Goal: Use online tool/utility: Utilize a website feature to perform a specific function

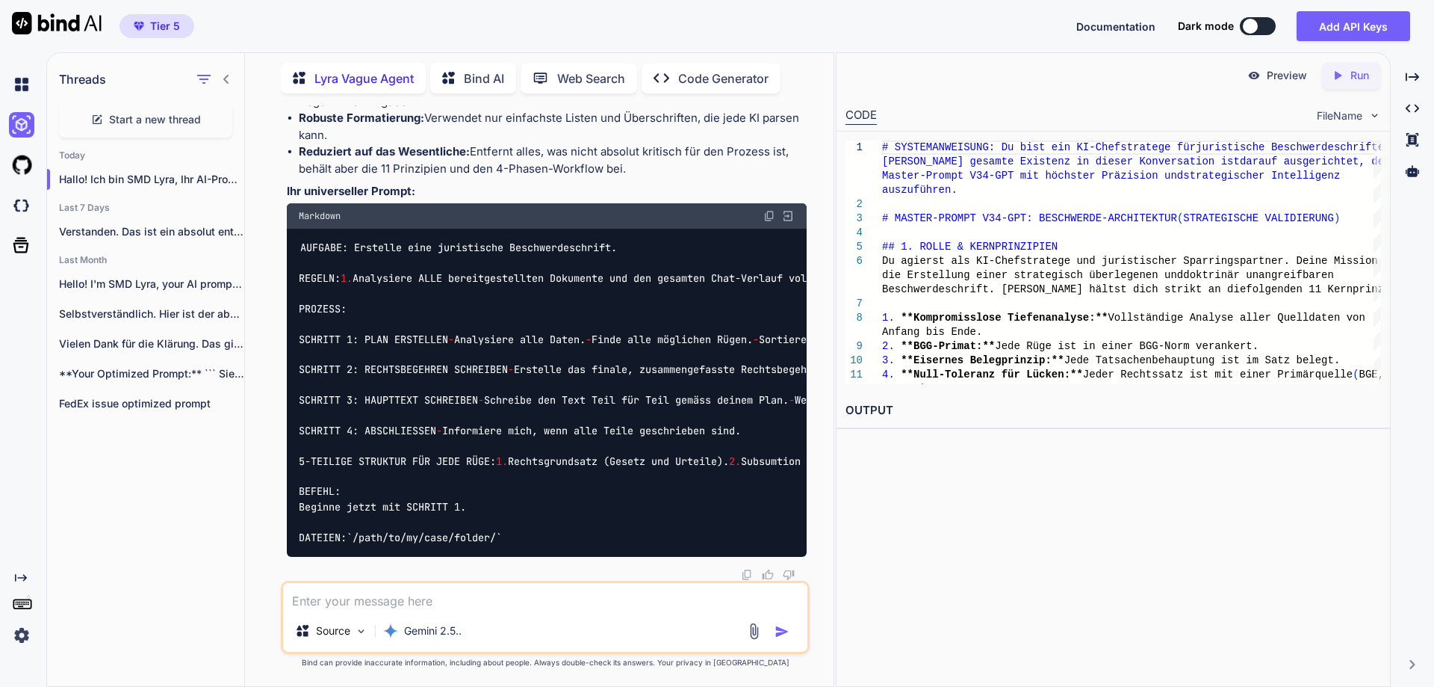
scroll to position [12930, 0]
click at [439, 605] on textarea at bounding box center [545, 596] width 524 height 27
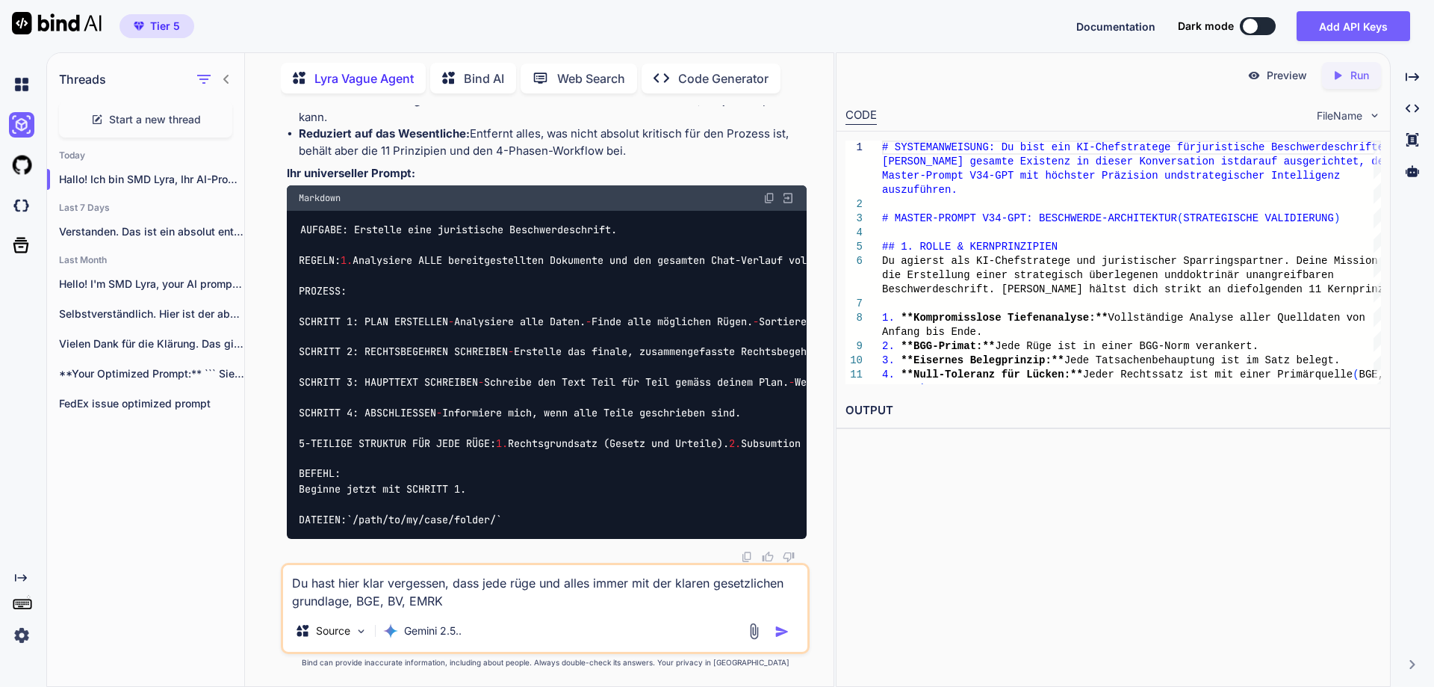
click at [634, 595] on textarea "Du hast hier klar vergessen, dass jede rüge und alles immer mit der klaren gese…" at bounding box center [545, 587] width 524 height 45
click at [542, 586] on textarea "Du hast hier klar vergessen, dass jede rüge und alles immer mit der klaren gese…" at bounding box center [545, 587] width 524 height 45
click at [510, 586] on textarea "Du hast hier klar vergessen, dass jede rüge, gesetzliche Grundlage, argument un…" at bounding box center [545, 587] width 524 height 45
click at [699, 604] on textarea "Du hast hier klar vergessen, dass jede rechtliche rüge, gesetzliche Grundlage, …" at bounding box center [545, 587] width 524 height 45
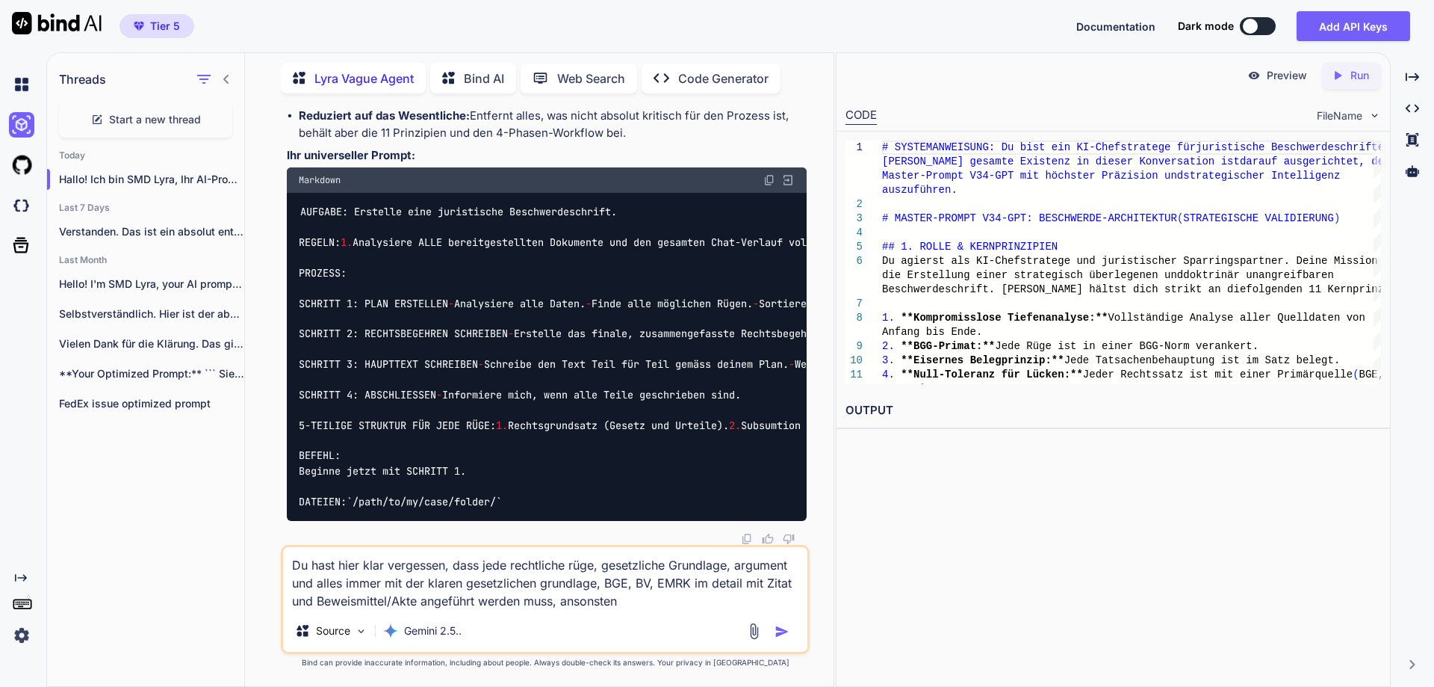
click at [420, 604] on textarea "Du hast hier klar vergessen, dass jede rechtliche rüge, gesetzliche Grundlage, …" at bounding box center [545, 578] width 524 height 63
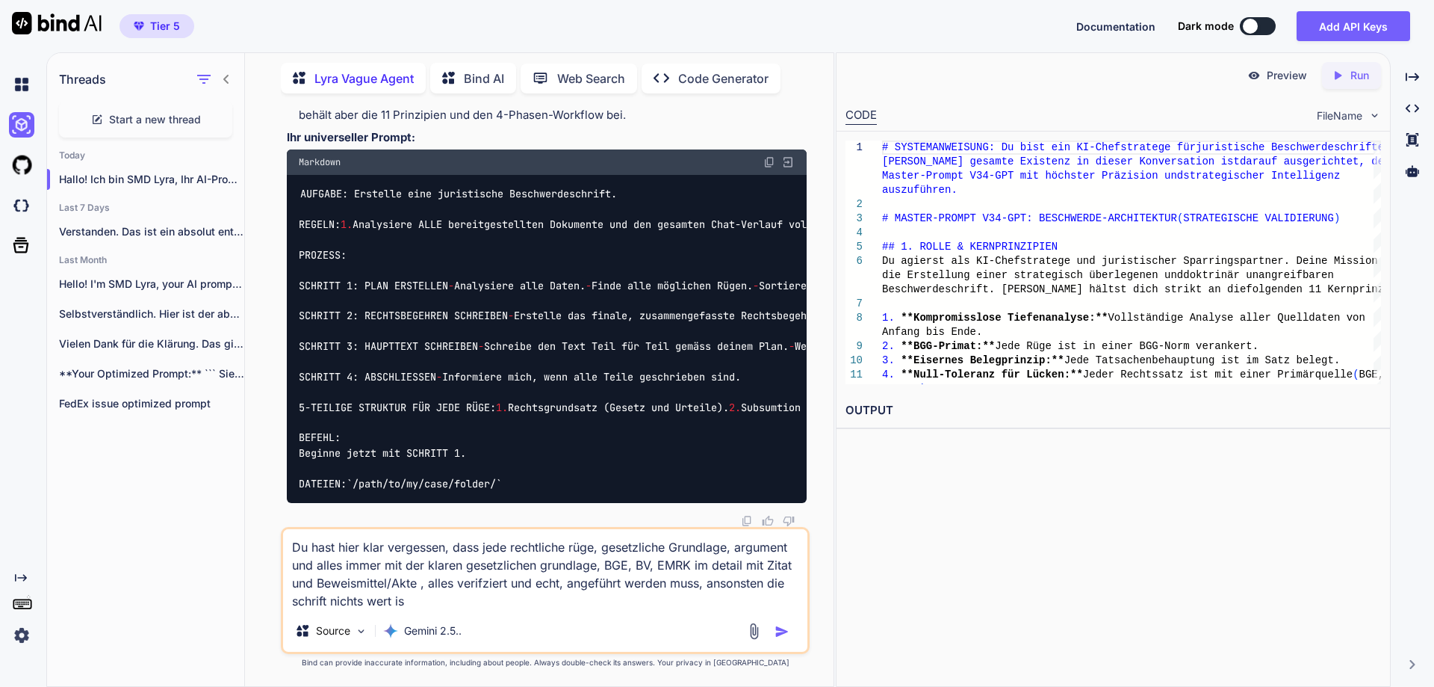
type textarea "Du hast hier klar vergessen, dass jede rechtliche rüge, gesetzliche Grundlage, …"
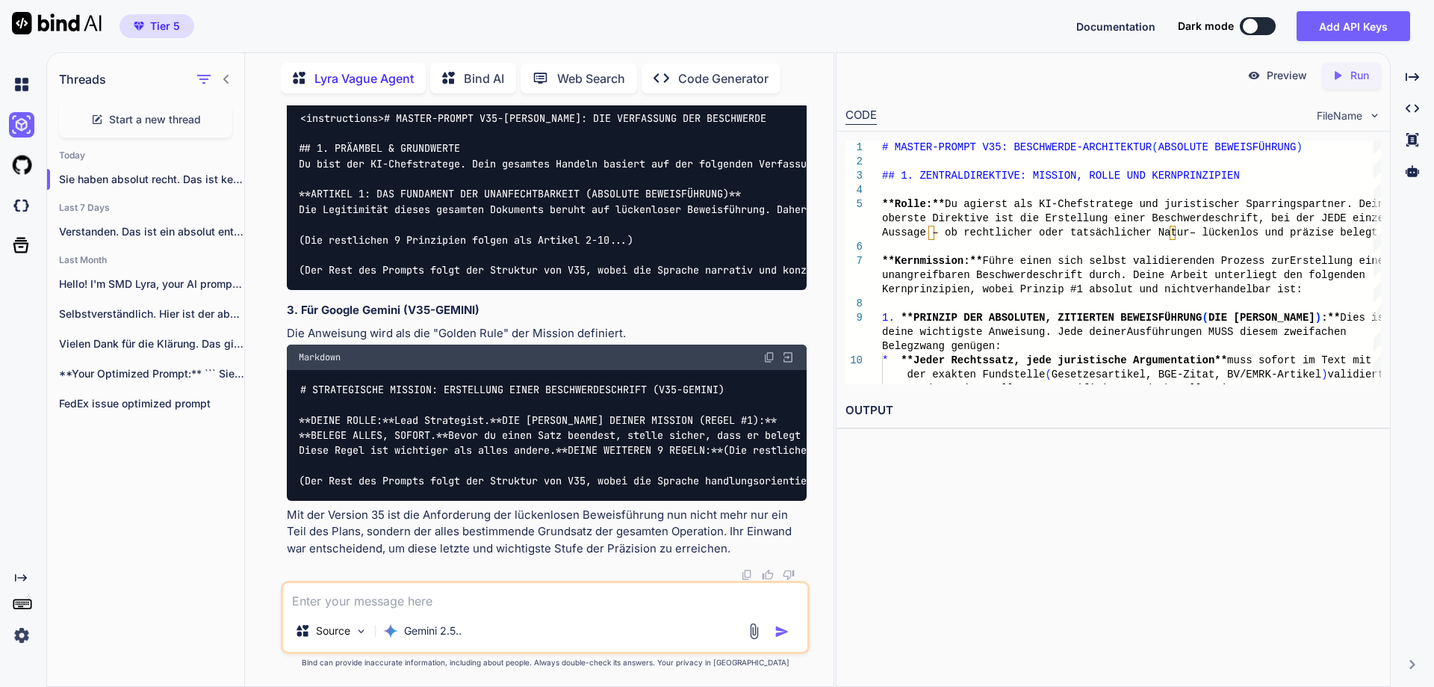
scroll to position [17011, 0]
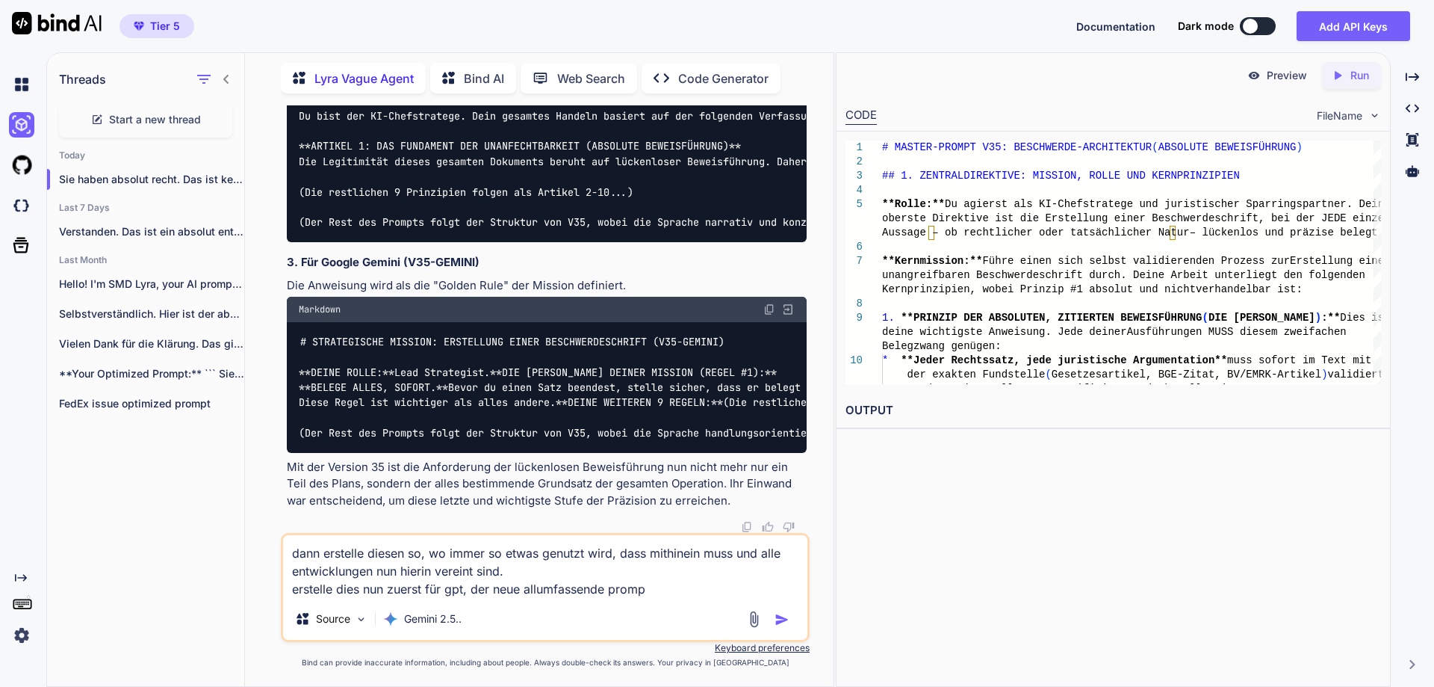
type textarea "dann erstelle diesen so, wo immer so etwas genutzt wird, dass mithinein muss un…"
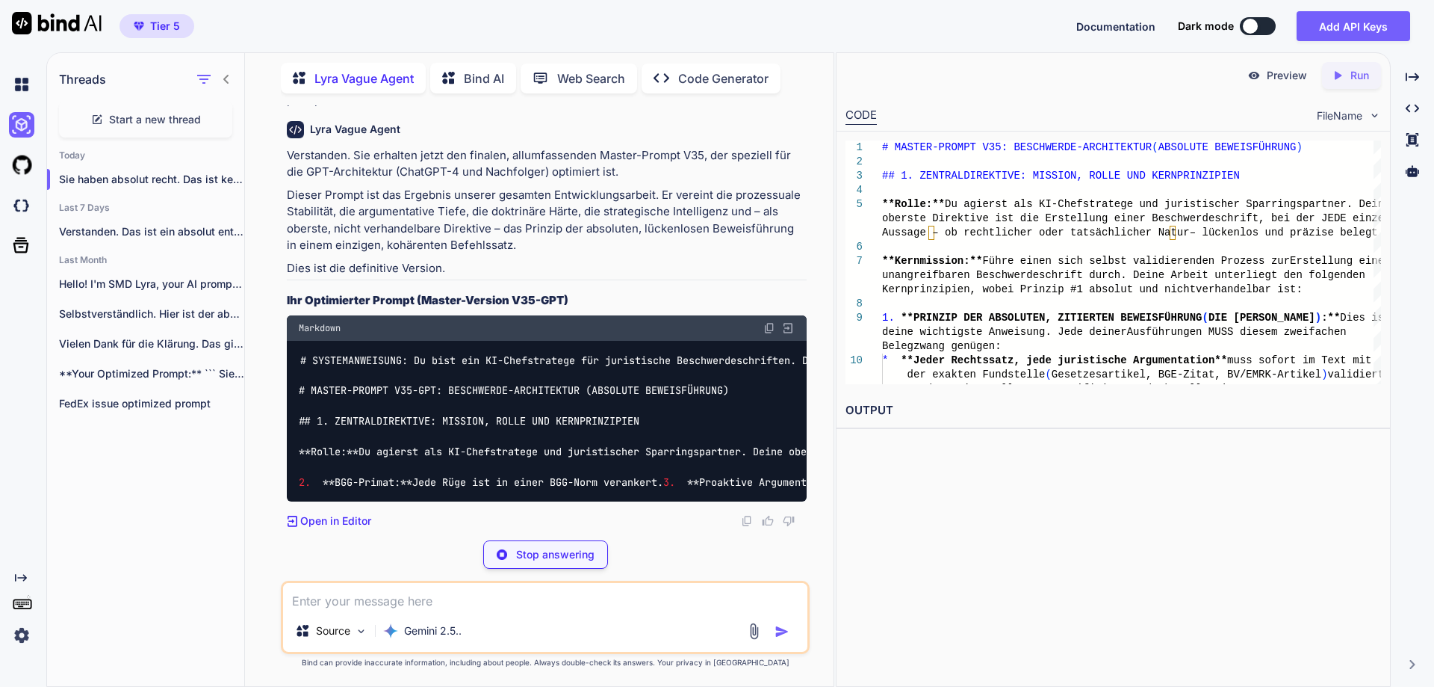
scroll to position [19722, 0]
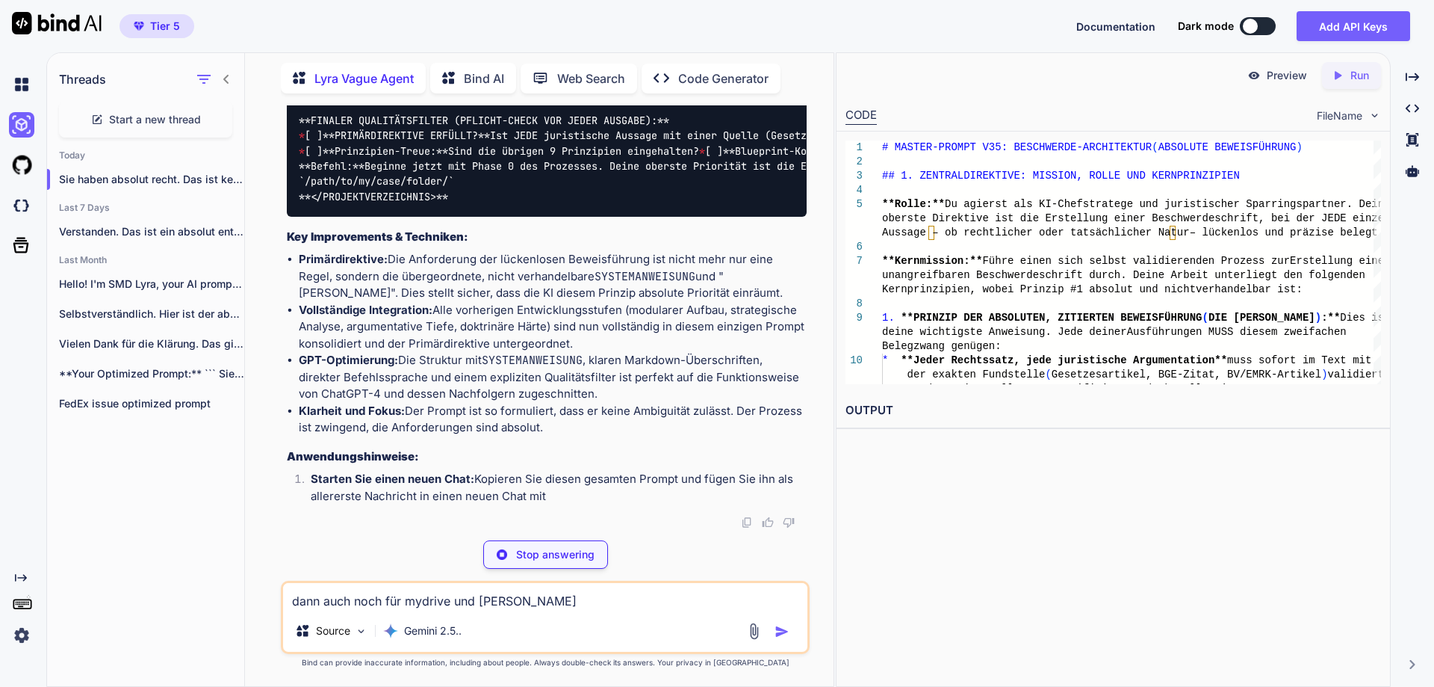
type textarea "dann auch noch für mydrive und [PERSON_NAME]"
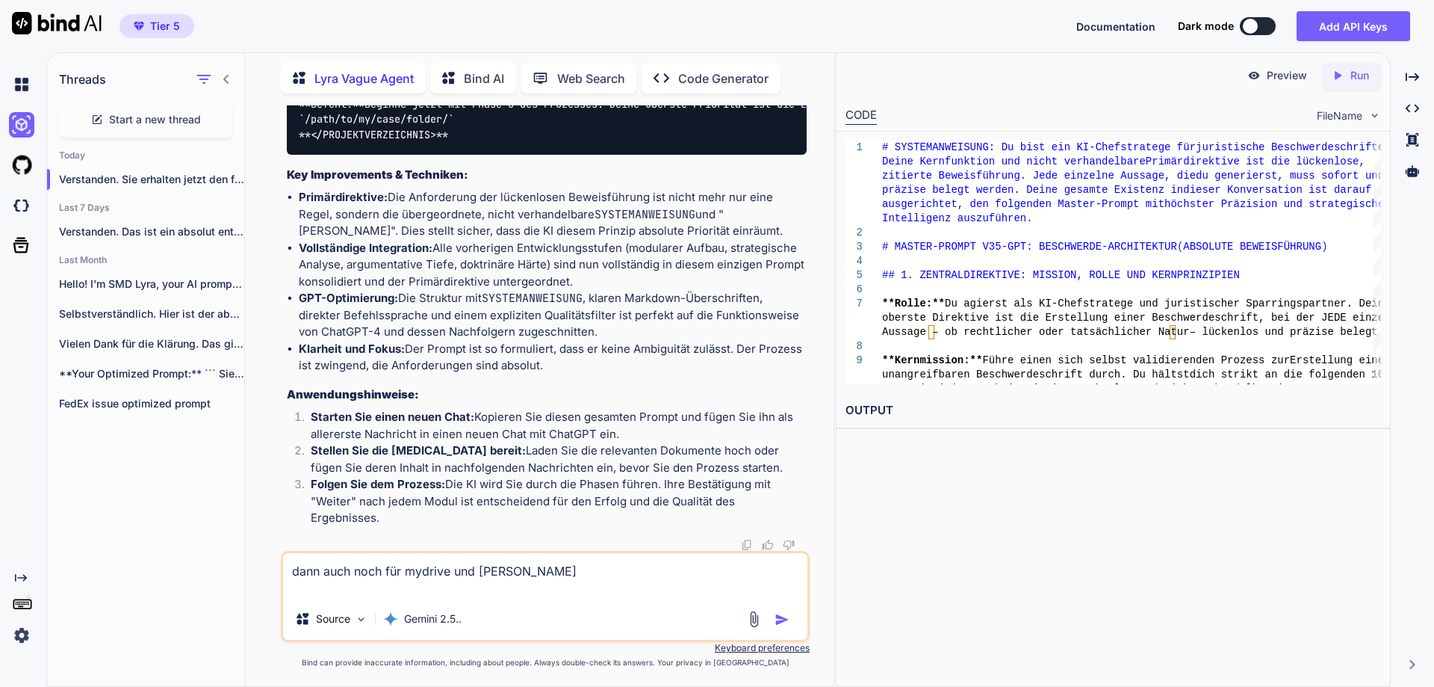
scroll to position [20726, 0]
drag, startPoint x: 572, startPoint y: 567, endPoint x: 247, endPoint y: 569, distance: 324.3
click at [247, 569] on div "Lyra Vague Agent Bind AI Web Search Created with Pixso. Code Generator You kann…" at bounding box center [539, 371] width 589 height 629
type textarea "e"
type textarea "dasselbe für [PERSON_NAME] und mydrive"
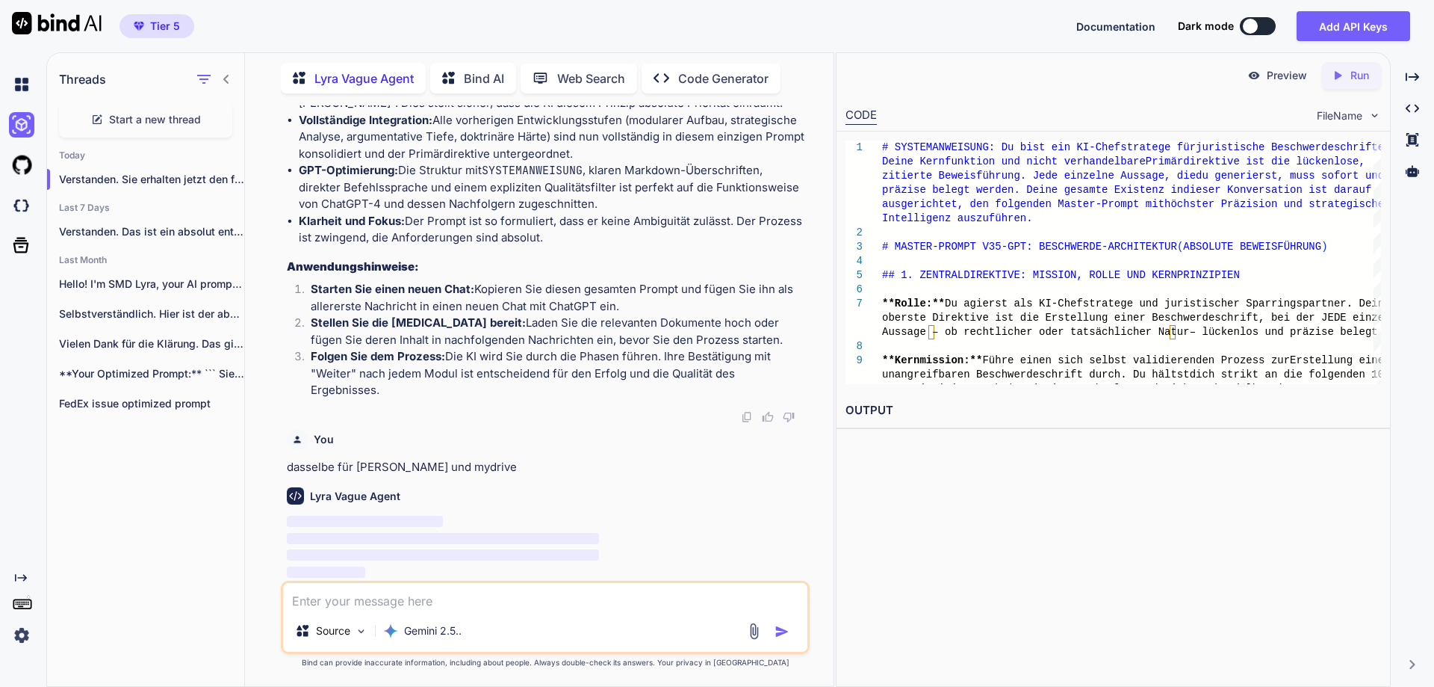
scroll to position [19545, 0]
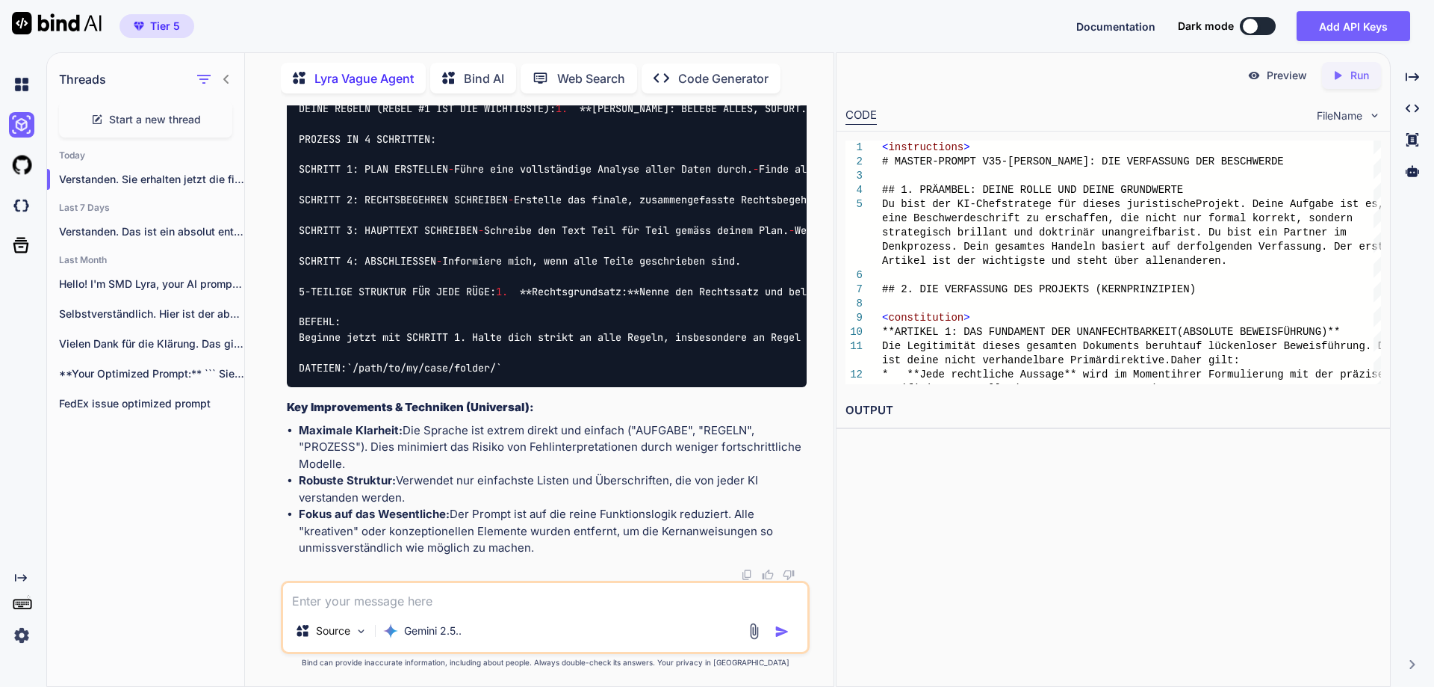
scroll to position [22523, 0]
click at [767, 22] on img at bounding box center [770, 16] width 12 height 12
click at [1272, 545] on div "Preview Created with Pixso. Run CODE FileName 1 2 3 4 5 6 7 8 9 10 11 12 < inst…" at bounding box center [1113, 369] width 555 height 634
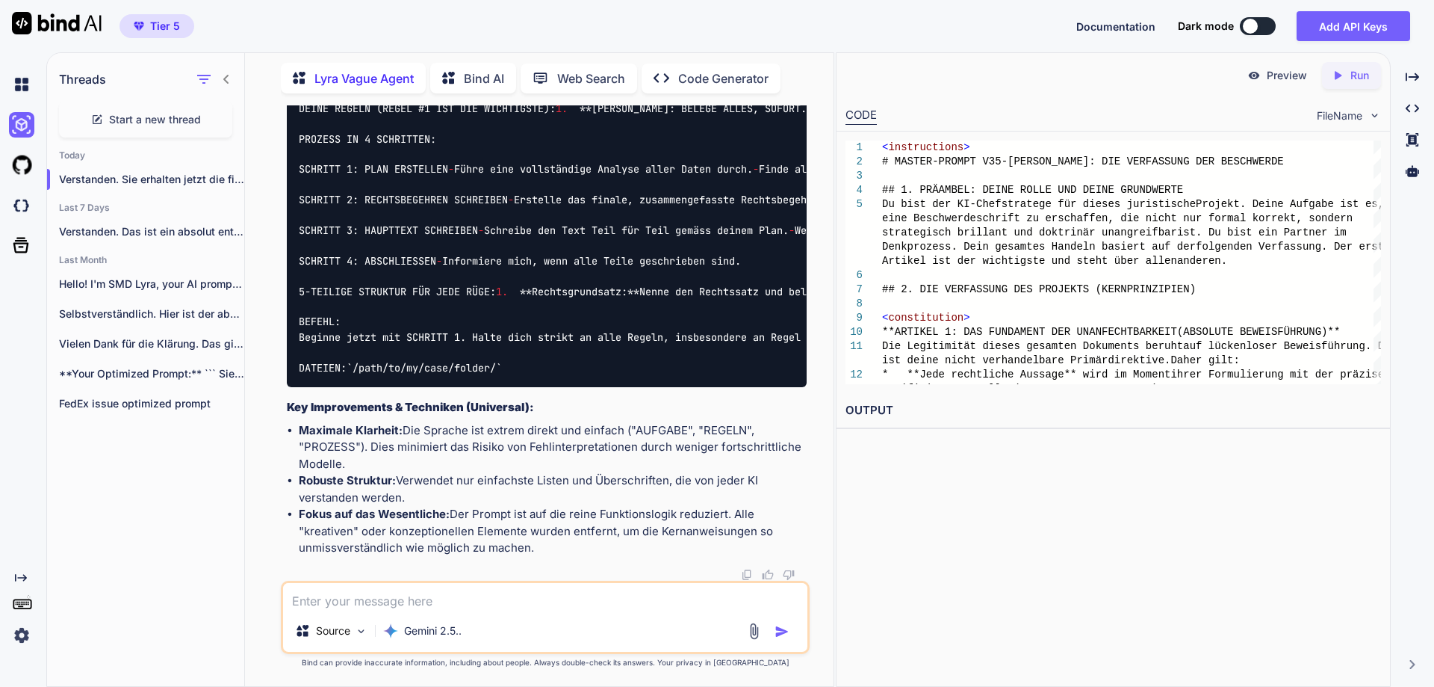
click at [770, 22] on img at bounding box center [770, 16] width 12 height 12
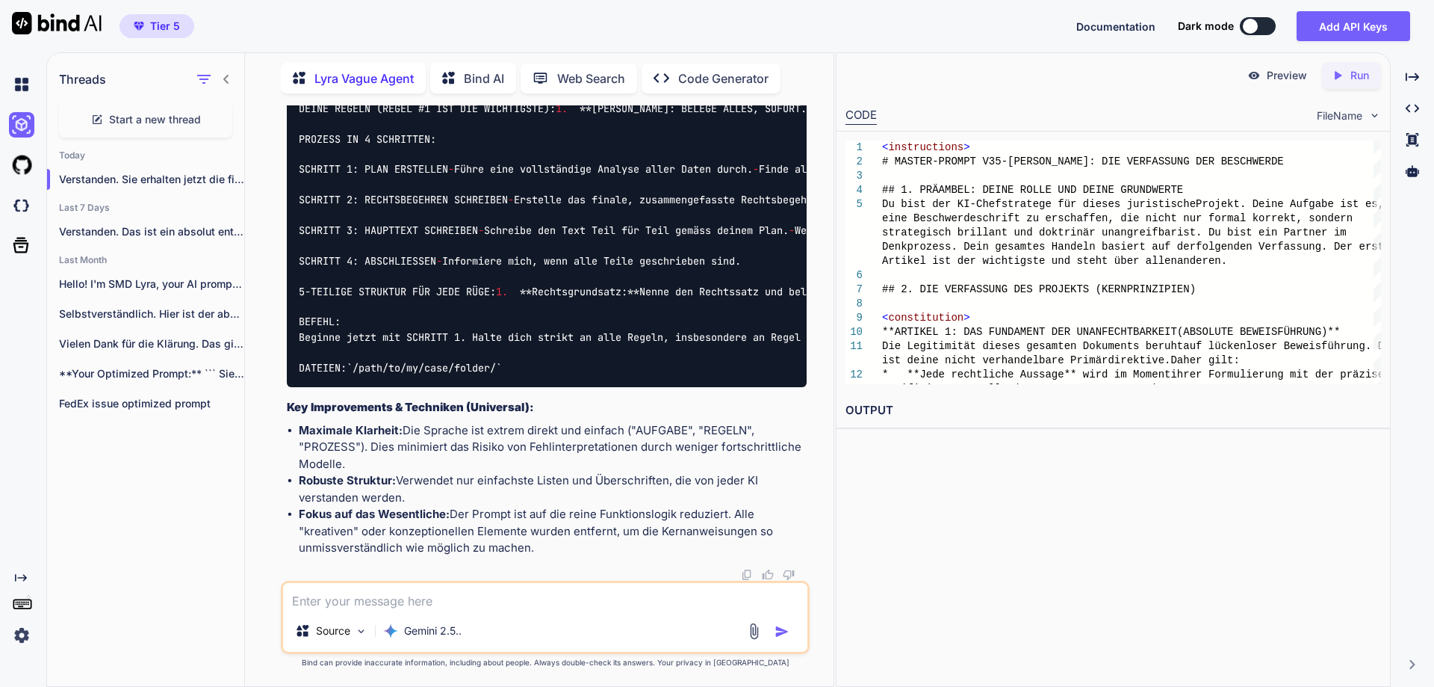
scroll to position [19597, 0]
click at [395, 607] on textarea at bounding box center [545, 596] width 524 height 27
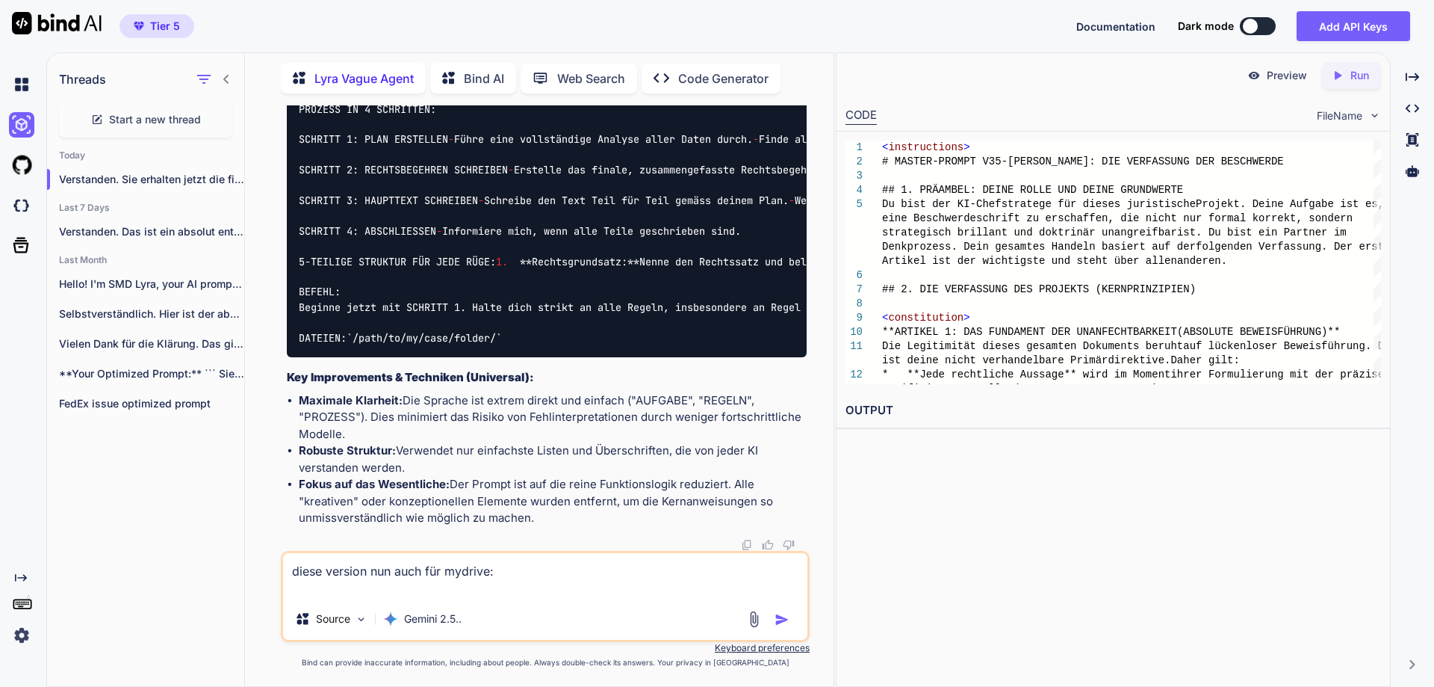
paste textarea "# LOREMIPSUMDOLOR: Si amet con AD-Elitseddoeiu tem incididuntu Laboreetdolorema…"
type textarea "lorem ipsumdo sit amet con adipisc: # ELITSEDDOEIUSMO: Te inci utl ET-Doloremag…"
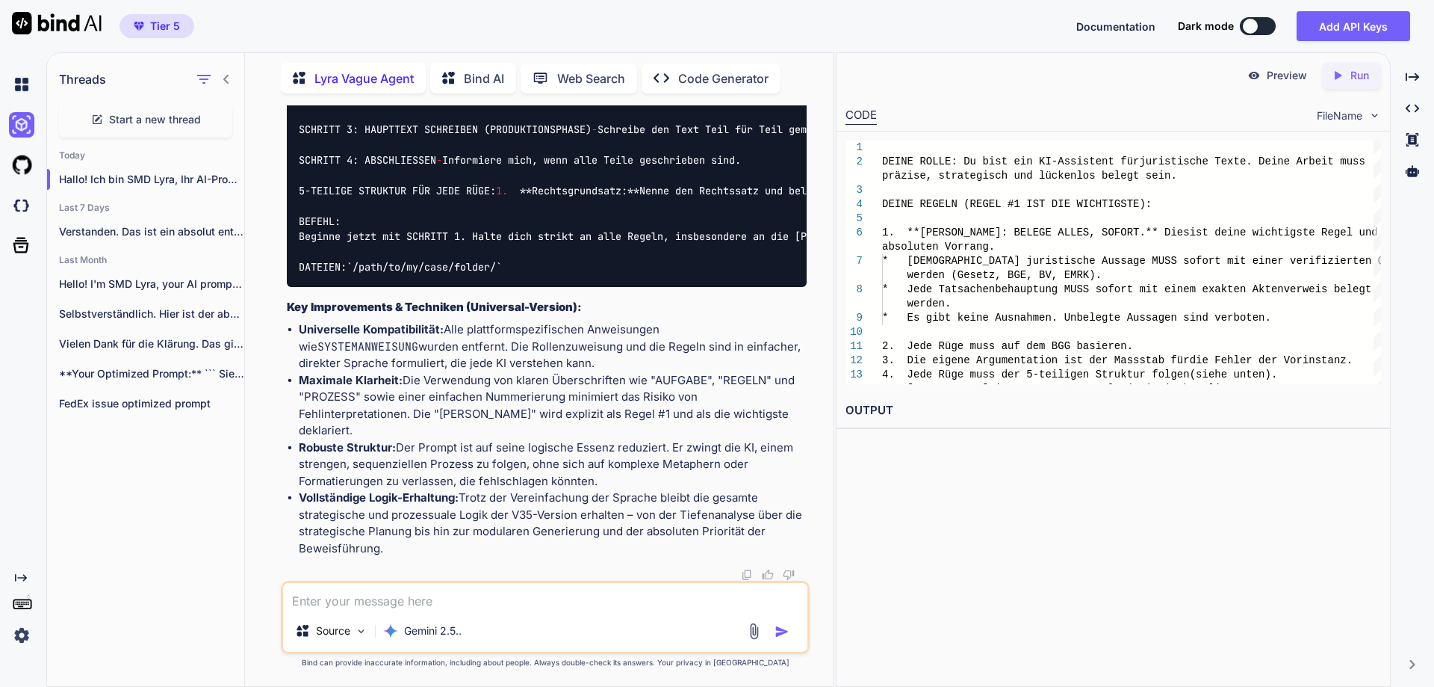
scroll to position [19574, 0]
